Goal: Transaction & Acquisition: Purchase product/service

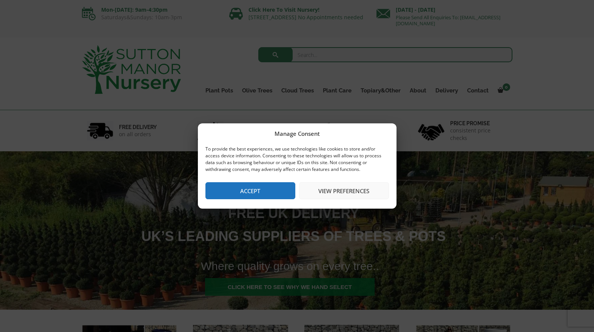
click at [335, 194] on button "View preferences" at bounding box center [344, 190] width 90 height 17
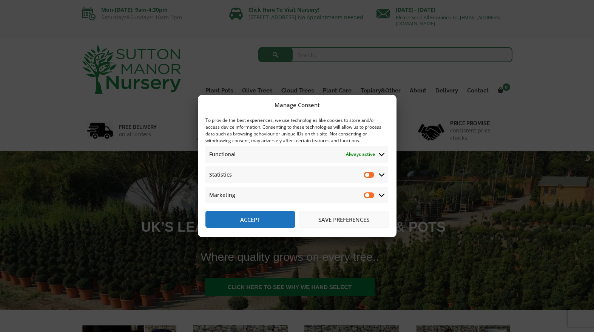
click at [276, 222] on button "Accept" at bounding box center [250, 219] width 90 height 17
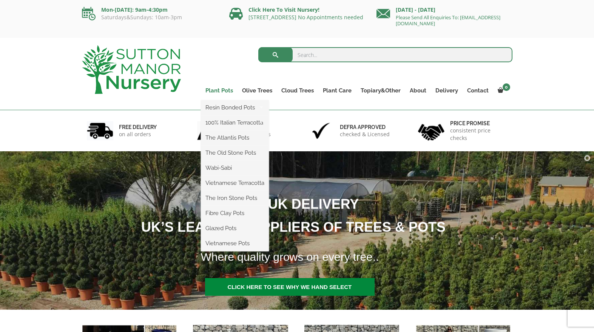
click at [221, 90] on link "Plant Pots" at bounding box center [219, 90] width 37 height 11
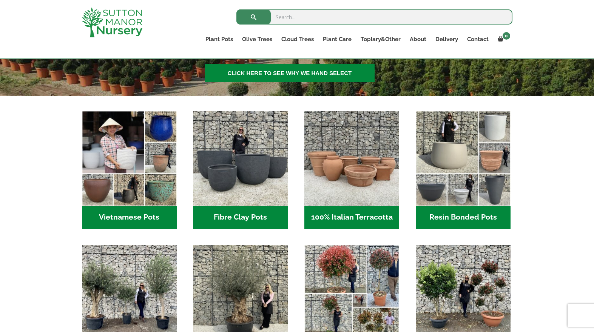
scroll to position [261, 0]
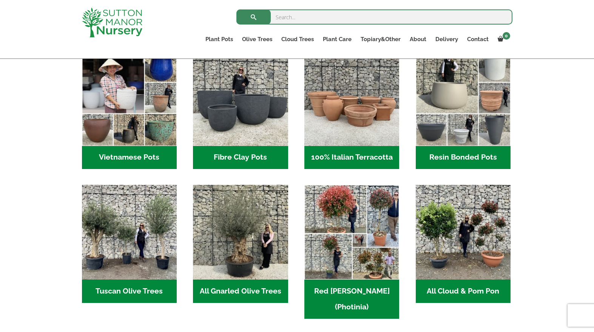
click at [141, 151] on h2 "Vietnamese Pots (55)" at bounding box center [129, 157] width 95 height 23
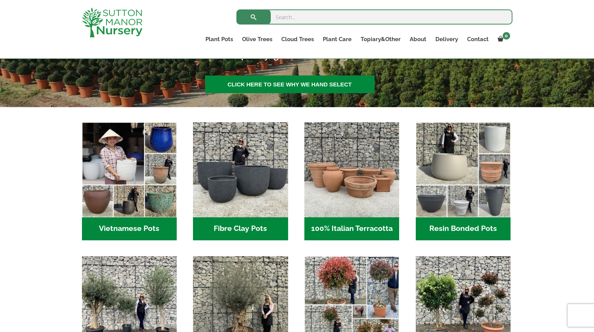
scroll to position [182, 0]
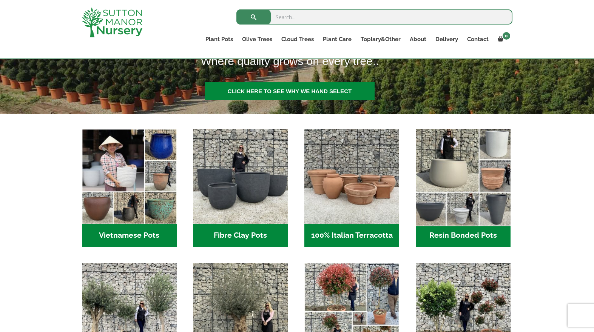
click at [437, 201] on img "Visit product category Resin Bonded Pots" at bounding box center [463, 177] width 100 height 100
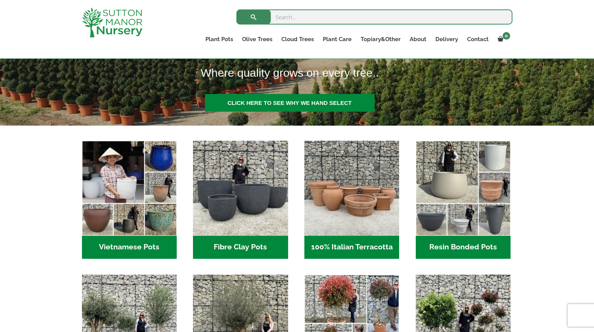
scroll to position [153, 0]
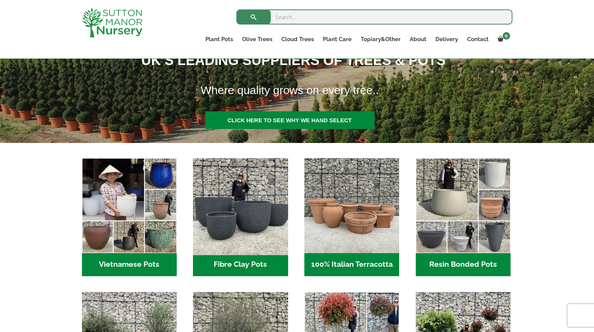
click at [255, 208] on img "Visit product category Fibre Clay Pots" at bounding box center [241, 206] width 100 height 100
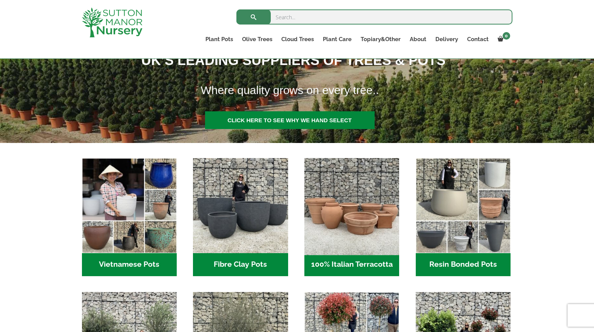
click at [365, 224] on img "Visit product category 100% Italian Terracotta" at bounding box center [352, 206] width 100 height 100
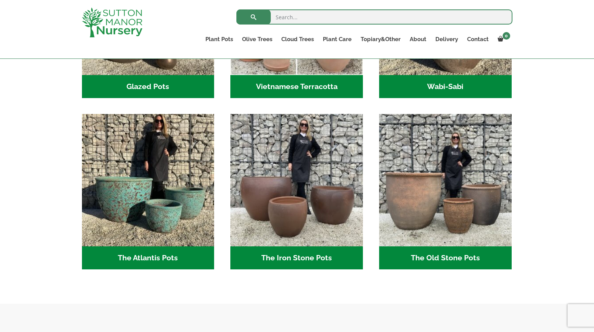
scroll to position [343, 0]
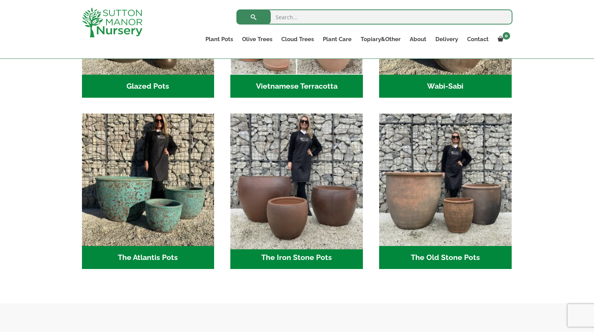
click at [309, 215] on img "Visit product category The Iron Stone Pots" at bounding box center [296, 180] width 139 height 139
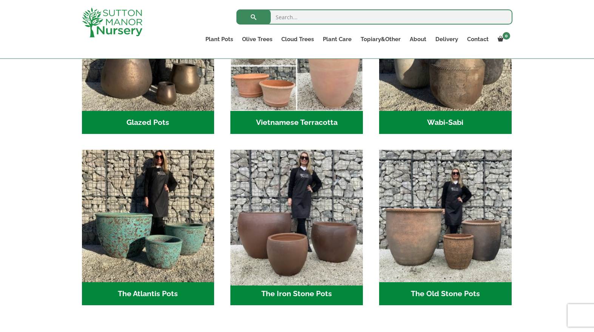
scroll to position [332, 0]
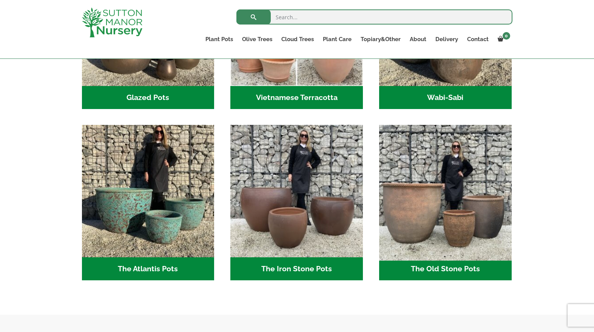
click at [466, 227] on img "Visit product category The Old Stone Pots" at bounding box center [445, 191] width 139 height 139
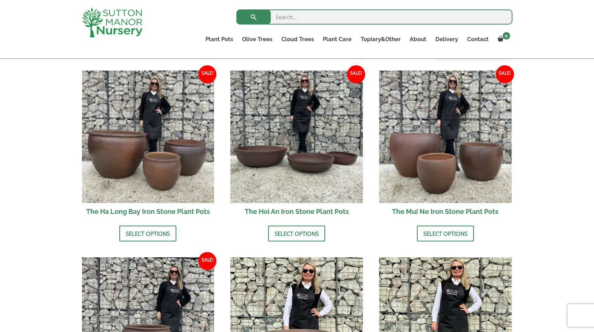
scroll to position [256, 0]
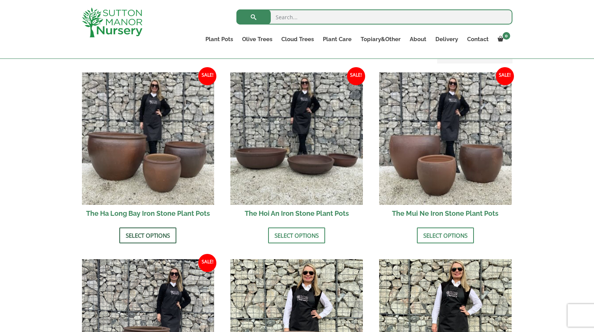
click at [153, 232] on link "Select options" at bounding box center [147, 236] width 57 height 16
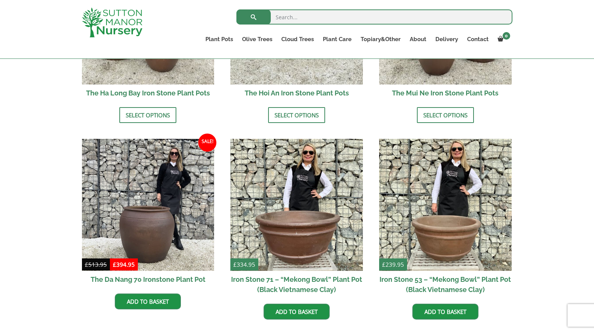
scroll to position [400, 0]
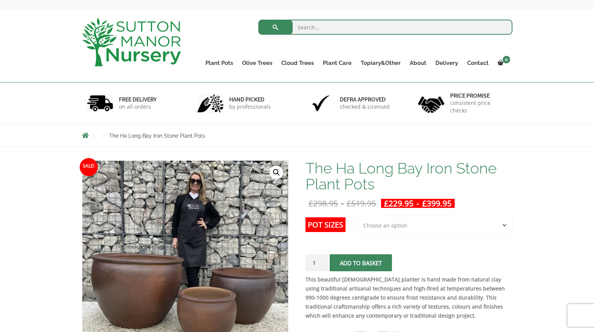
scroll to position [40, 0]
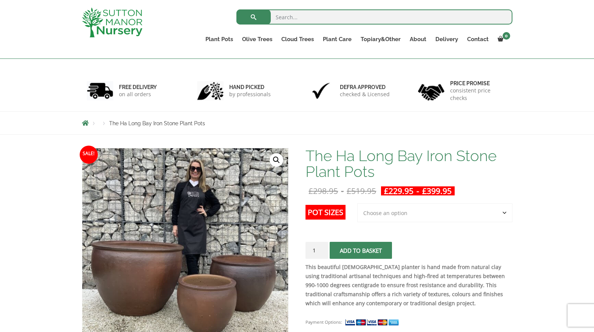
click at [383, 229] on td "Choose an option 3rd to Largest Pot In The Picture 2nd to Largest Pot In The Pi…" at bounding box center [434, 220] width 155 height 33
click at [391, 218] on select "Choose an option 3rd to Largest Pot In The Picture 2nd to Largest Pot In The Pi…" at bounding box center [434, 213] width 155 height 19
click at [358, 204] on select "Choose an option 3rd to Largest Pot In The Picture 2nd to Largest Pot In The Pi…" at bounding box center [434, 213] width 155 height 19
select select "2nd to Largest Pot In The Picture"
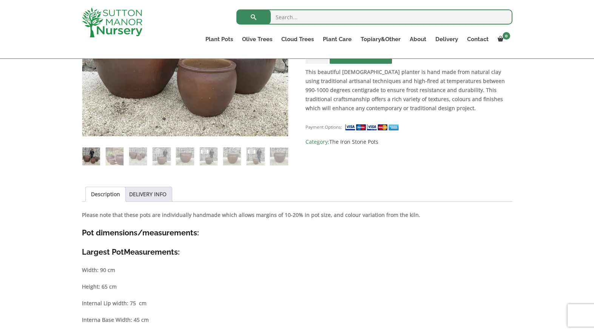
scroll to position [114, 0]
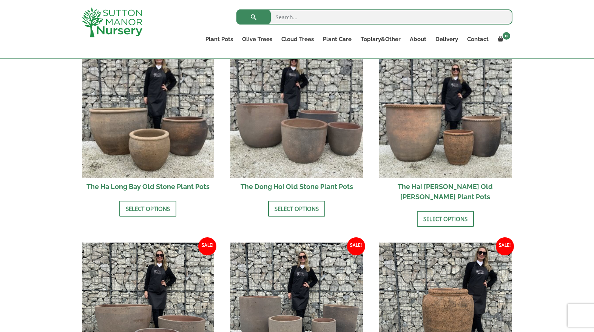
scroll to position [259, 0]
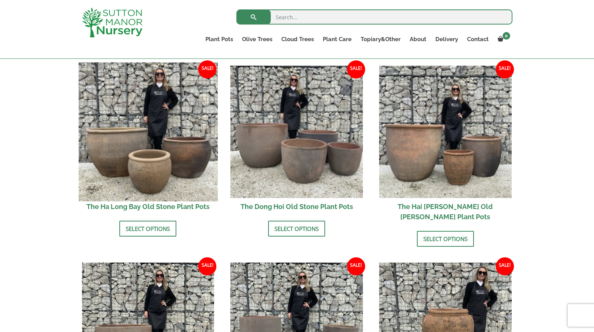
click at [135, 177] on img at bounding box center [148, 131] width 139 height 139
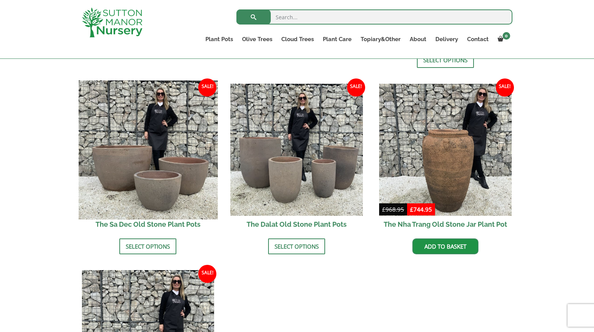
scroll to position [563, 0]
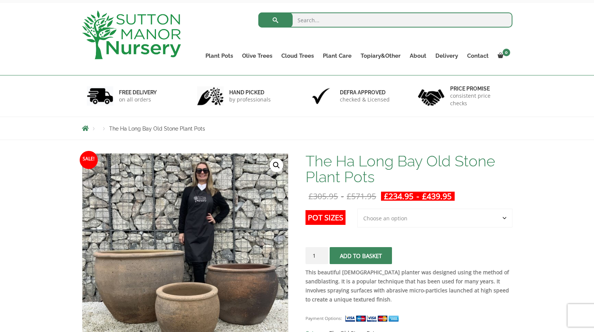
scroll to position [88, 0]
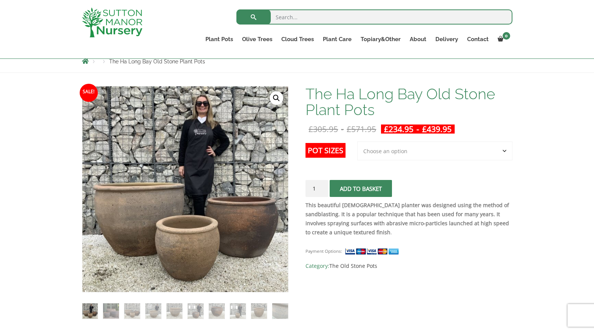
click at [399, 156] on select "Choose an option 3rd to Largest Pot In The Picture 2nd to Largest Pot In The Pi…" at bounding box center [434, 151] width 155 height 19
click at [358, 142] on select "Choose an option 3rd to Largest Pot In The Picture 2nd to Largest Pot In The Pi…" at bounding box center [434, 151] width 155 height 19
select select "2nd to Largest Pot In The Picture"
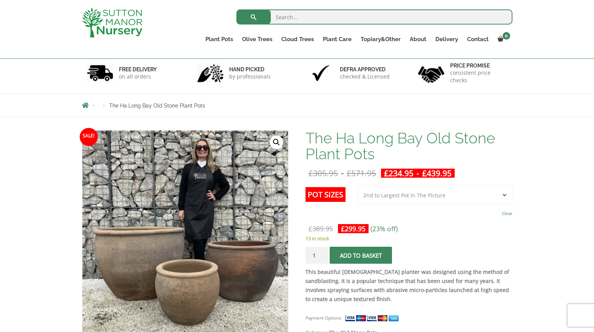
scroll to position [103, 0]
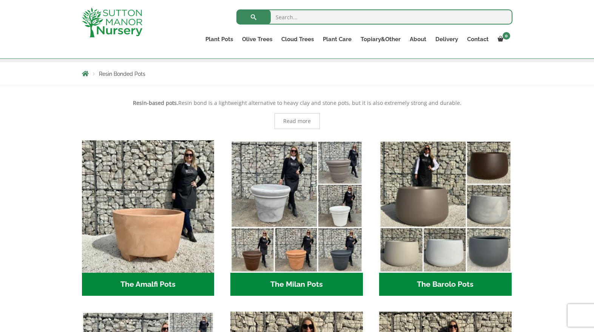
scroll to position [183, 0]
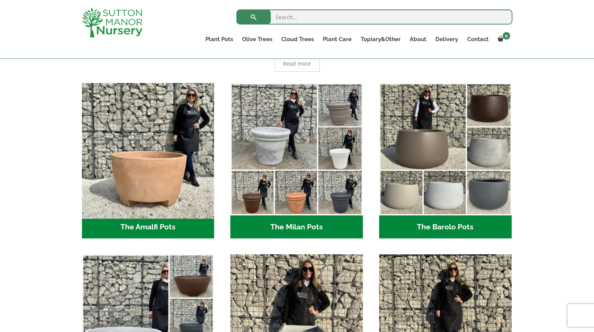
click at [175, 179] on img "Visit product category The Amalfi Pots" at bounding box center [148, 149] width 139 height 139
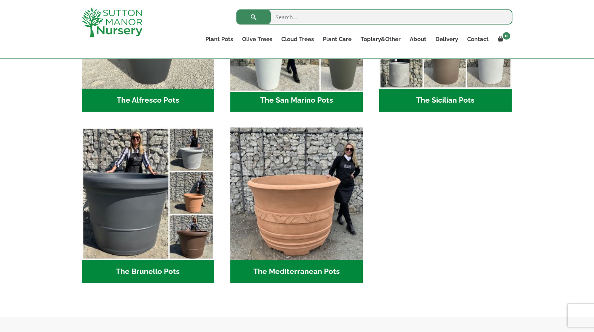
scroll to position [1014, 0]
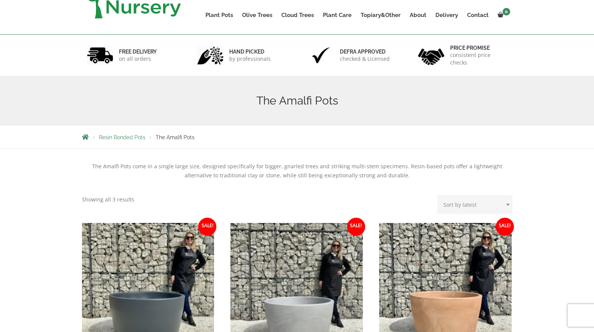
scroll to position [185, 0]
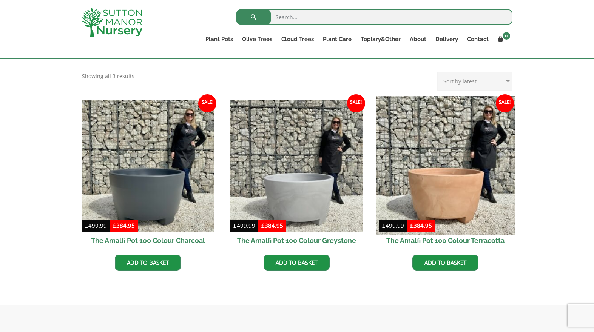
click at [462, 200] on img at bounding box center [445, 165] width 139 height 139
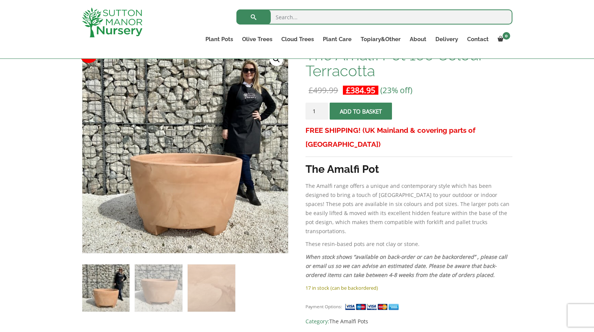
scroll to position [123, 0]
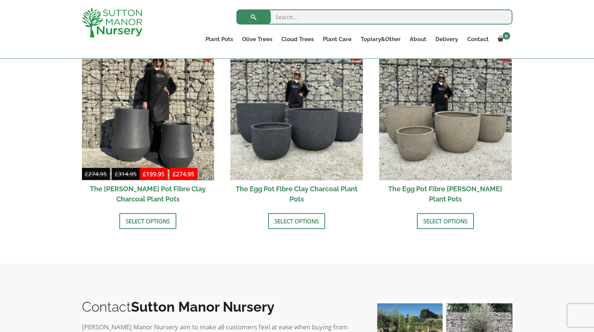
scroll to position [222, 0]
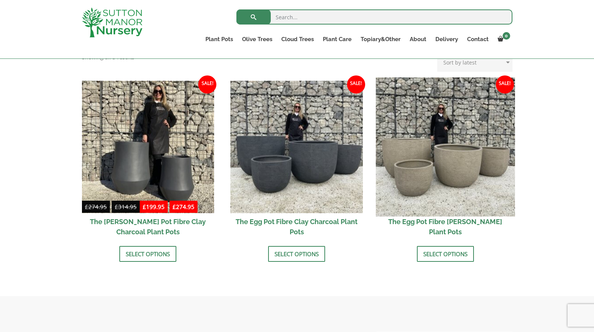
click at [466, 178] on img at bounding box center [445, 146] width 139 height 139
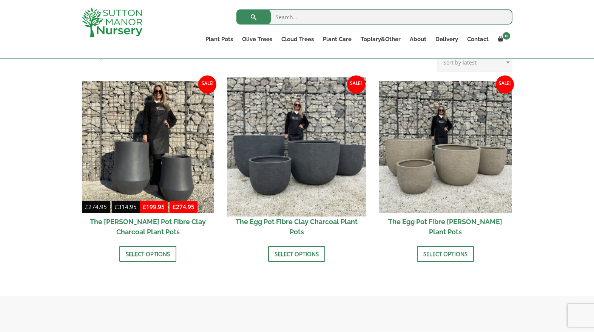
click at [297, 151] on img at bounding box center [296, 146] width 139 height 139
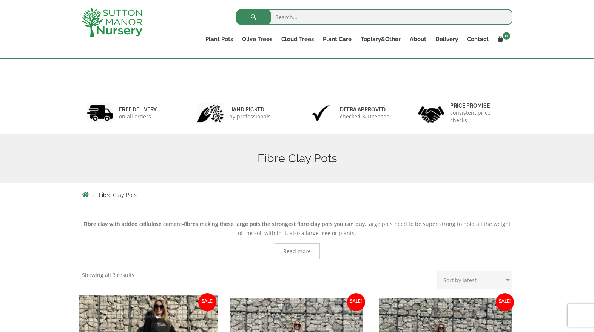
scroll to position [0, 0]
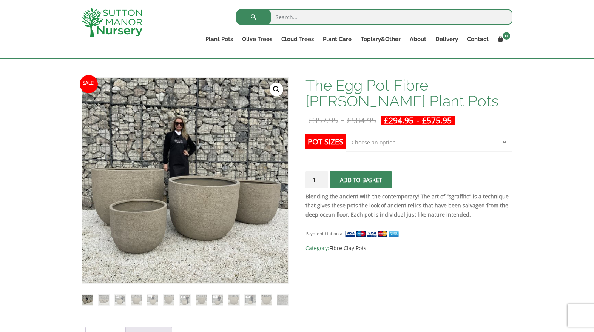
scroll to position [76, 0]
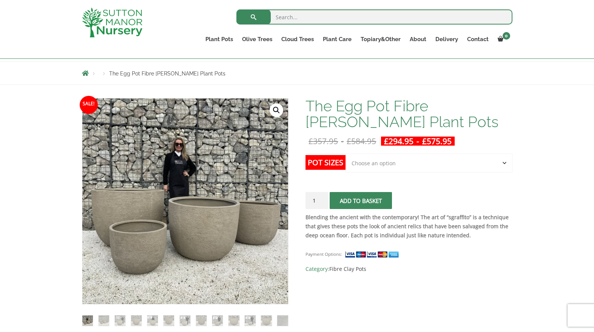
click at [419, 163] on select "Choose an option Click here to buy the 5th To Largest Pot In The Picture Click …" at bounding box center [429, 163] width 167 height 19
click at [346, 154] on select "Choose an option Click here to buy the 5th To Largest Pot In The Picture Click …" at bounding box center [429, 163] width 167 height 19
select select "Click here to buy the 5th To Largest Pot In The Picture"
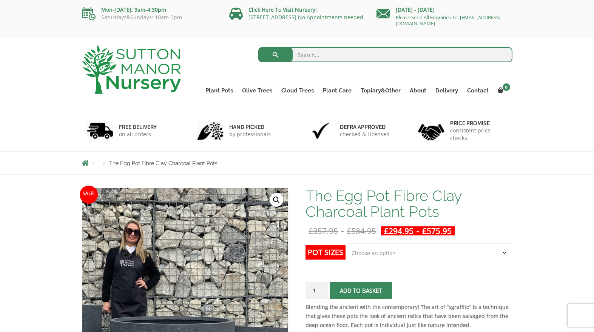
scroll to position [90, 0]
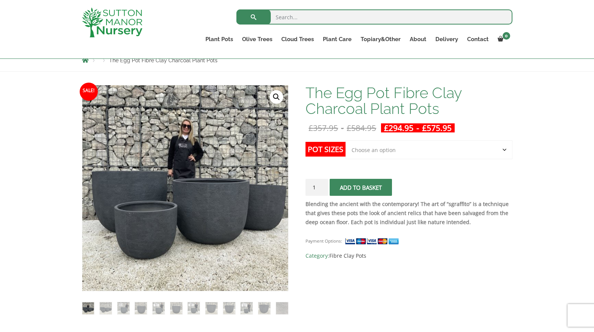
click at [409, 151] on select "Choose an option Click here to buy the 5th To Largest Pot In The Picture Click …" at bounding box center [429, 150] width 167 height 19
click at [346, 141] on select "Choose an option Click here to buy the 5th To Largest Pot In The Picture Click …" at bounding box center [429, 150] width 167 height 19
select select "Click here to buy the 4th To Largest Pot In The Picture"
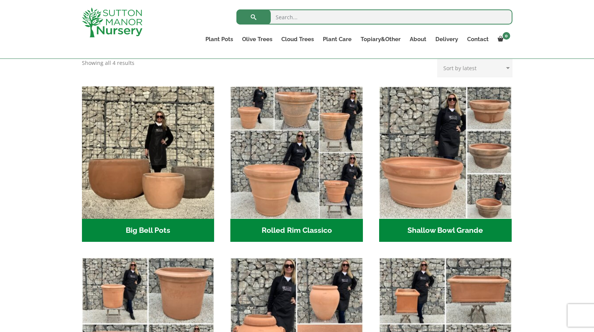
scroll to position [212, 0]
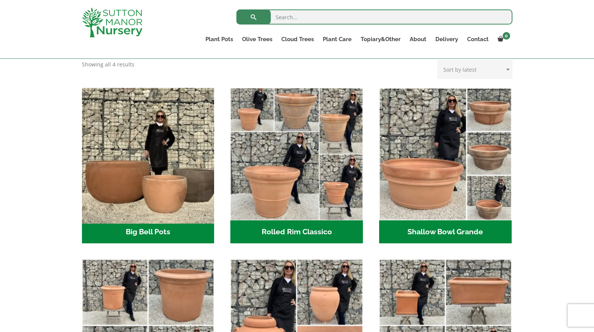
click at [153, 165] on img "Visit product category Big Bell Pots" at bounding box center [148, 154] width 139 height 139
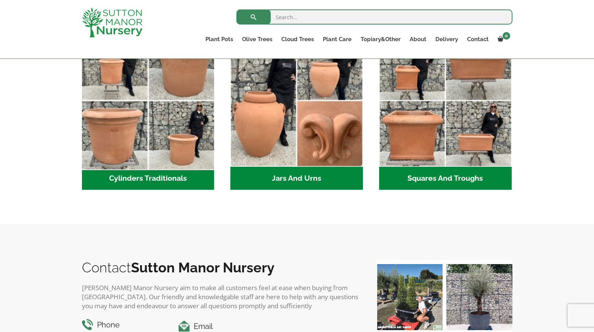
scroll to position [429, 0]
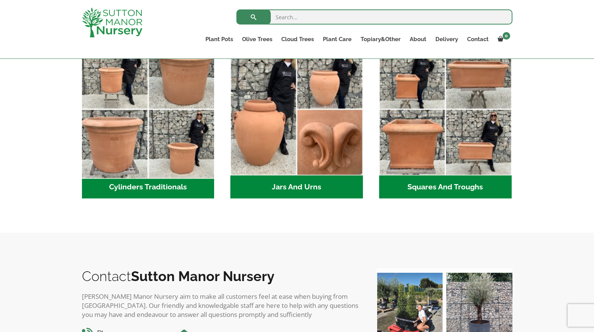
click at [150, 131] on img "Visit product category Cylinders Traditionals" at bounding box center [148, 109] width 139 height 139
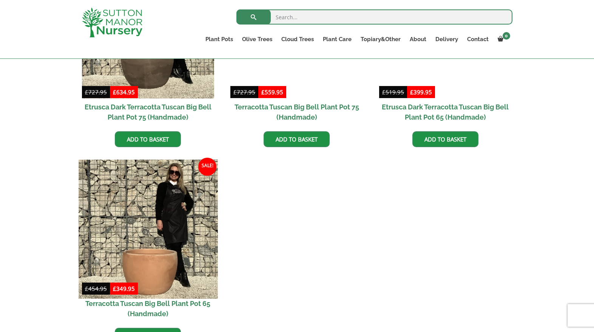
scroll to position [682, 0]
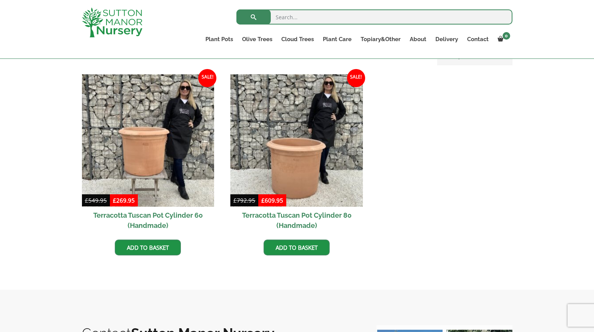
scroll to position [334, 0]
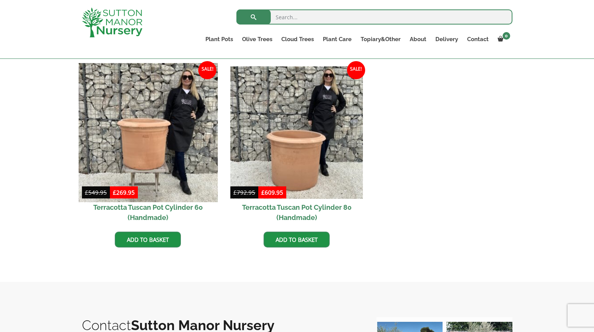
click at [150, 140] on img at bounding box center [148, 132] width 139 height 139
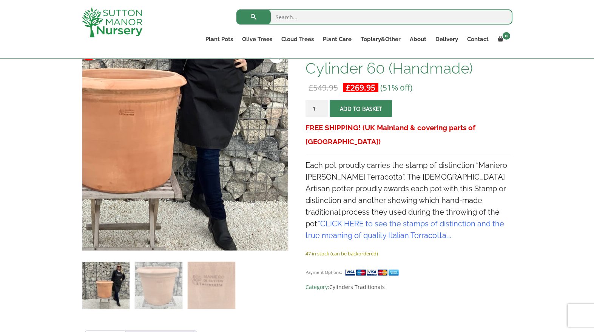
scroll to position [113, 0]
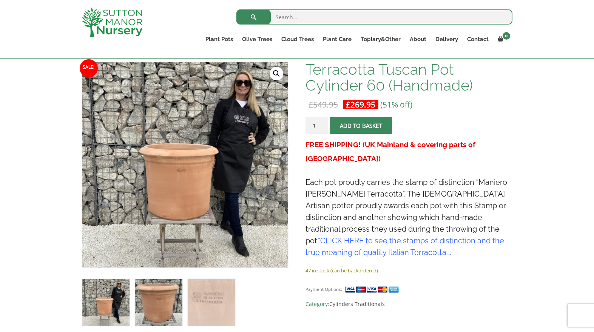
click at [166, 288] on img at bounding box center [158, 302] width 47 height 47
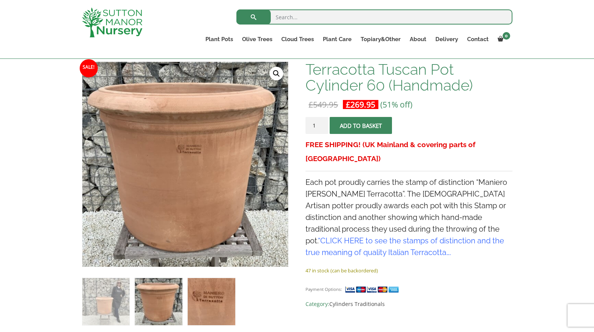
click at [215, 298] on img at bounding box center [211, 301] width 47 height 47
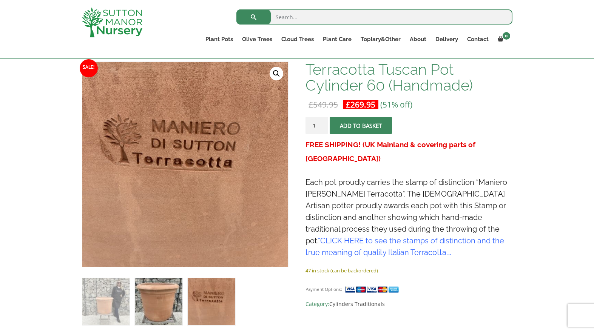
click at [150, 298] on img at bounding box center [158, 301] width 47 height 47
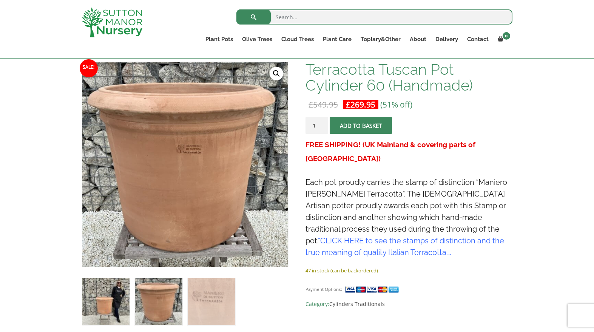
click at [102, 301] on img at bounding box center [105, 301] width 47 height 47
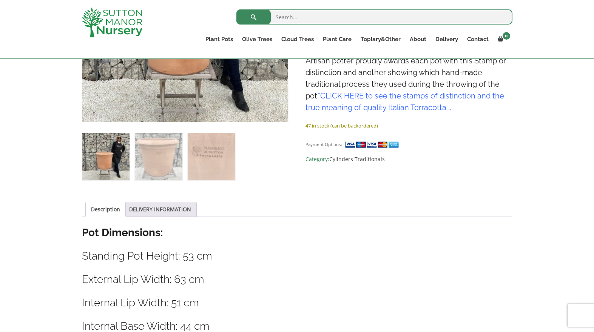
scroll to position [210, 0]
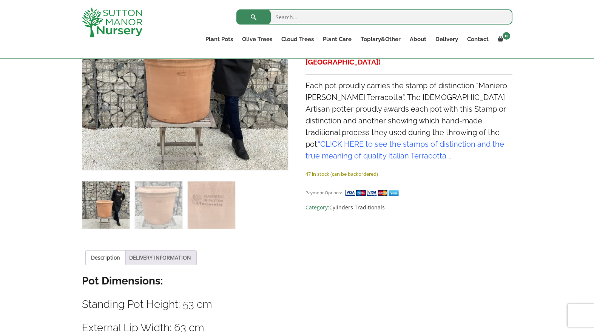
click at [182, 263] on link "DELIVERY INFORMATION" at bounding box center [160, 258] width 62 height 14
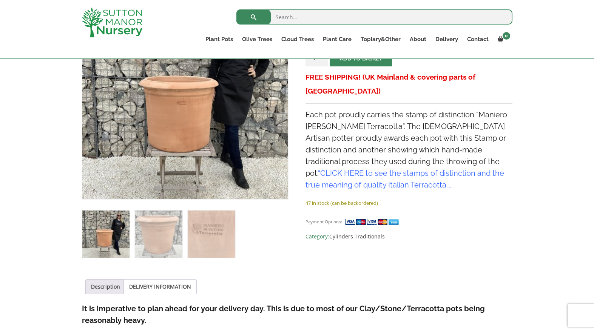
scroll to position [115, 0]
